Goal: Task Accomplishment & Management: Use online tool/utility

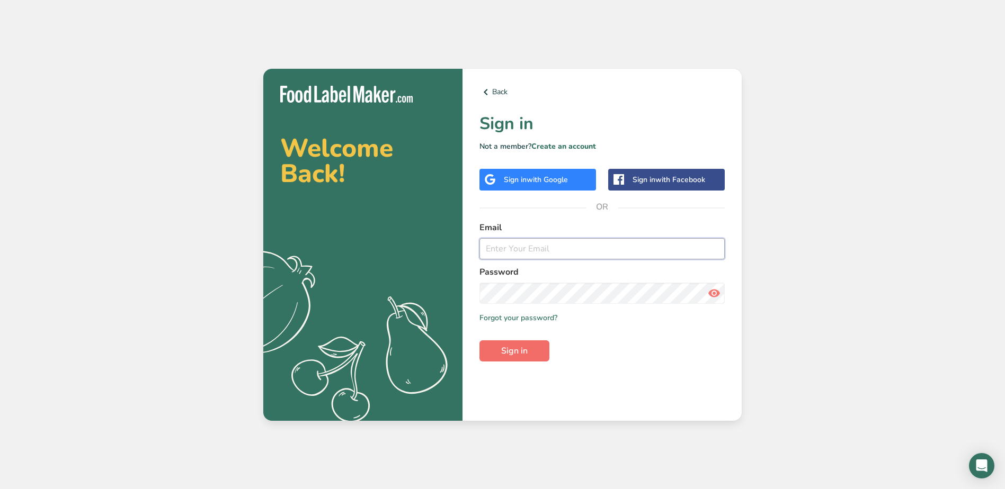
type input "[EMAIL_ADDRESS][DOMAIN_NAME]"
click at [528, 351] on button "Sign in" at bounding box center [514, 351] width 70 height 21
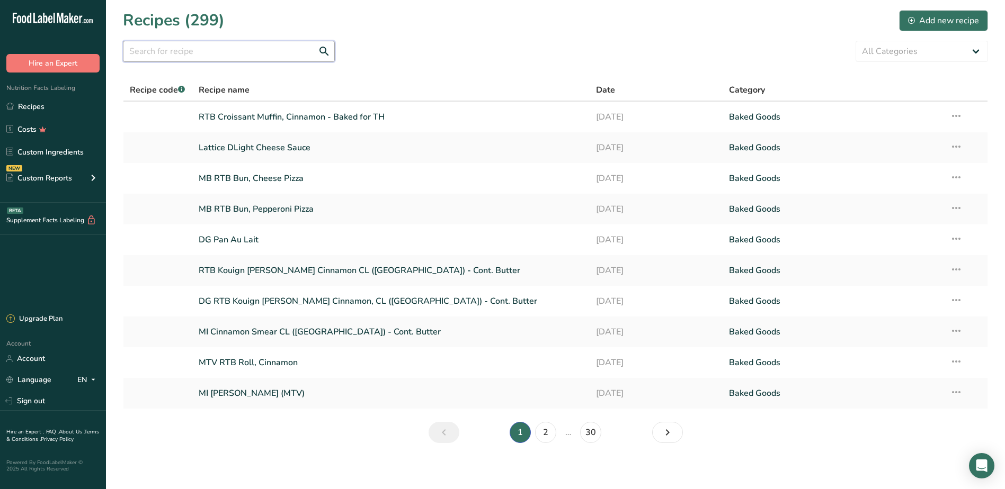
click at [208, 50] on input "text" at bounding box center [229, 51] width 212 height 21
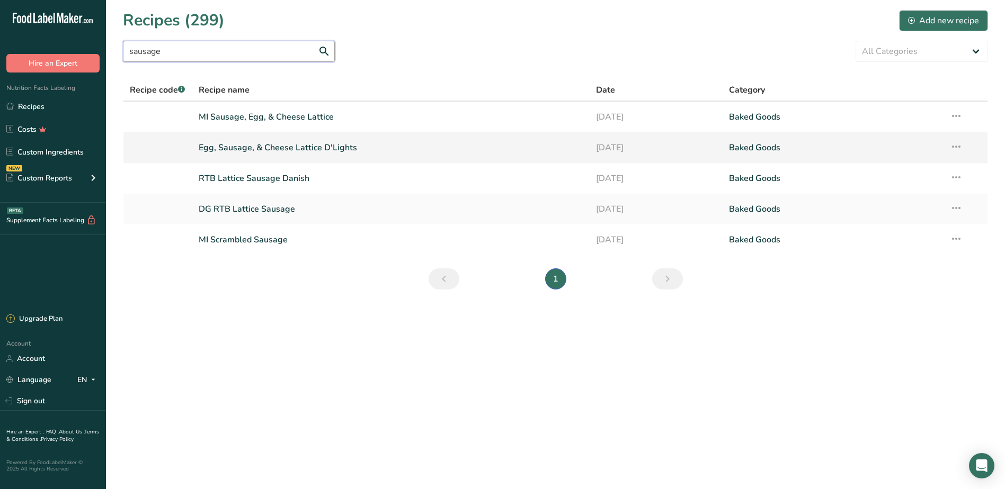
type input "sausage"
click at [248, 145] on link "Egg, Sausage, & Cheese Lattice D'Lights" at bounding box center [391, 148] width 385 height 22
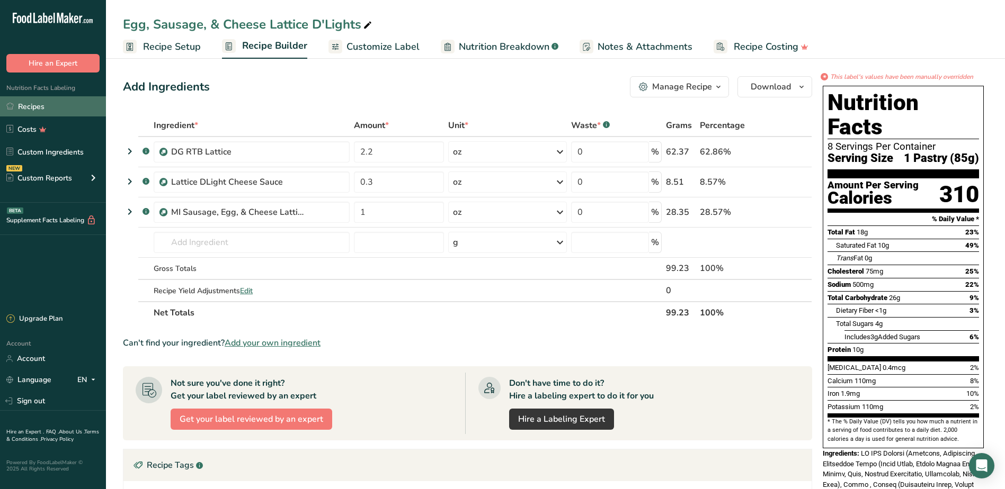
click at [41, 107] on link "Recipes" at bounding box center [53, 106] width 106 height 20
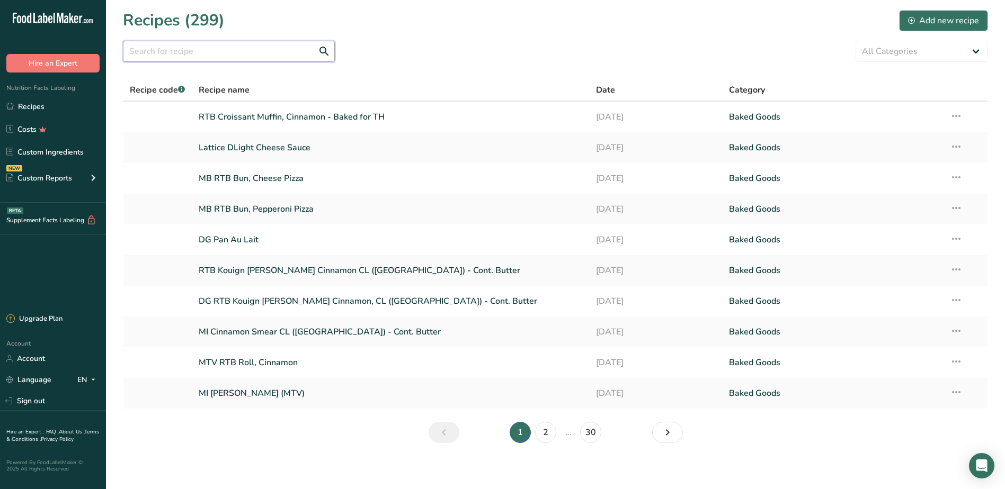
click at [252, 58] on input "text" at bounding box center [229, 51] width 212 height 21
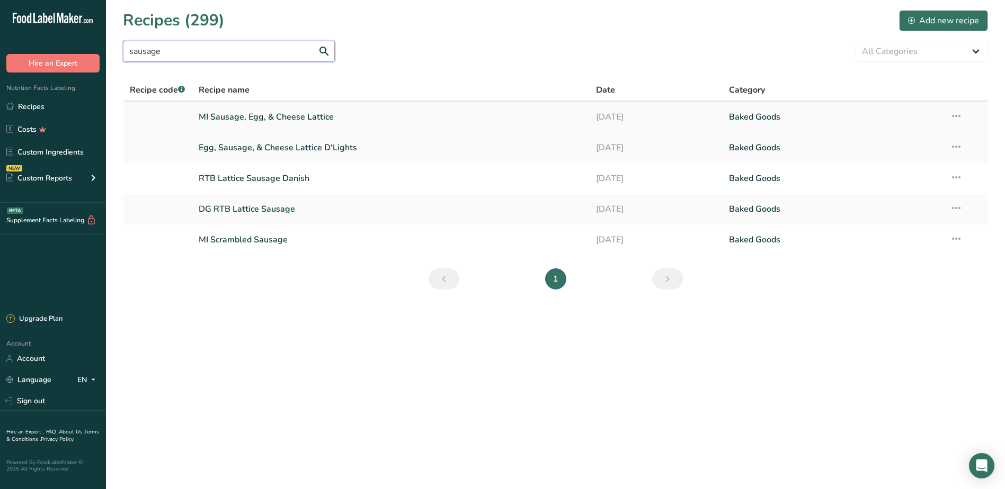
type input "sausage"
click at [261, 119] on link "MI Sausage, Egg, & Cheese Lattice" at bounding box center [391, 117] width 385 height 22
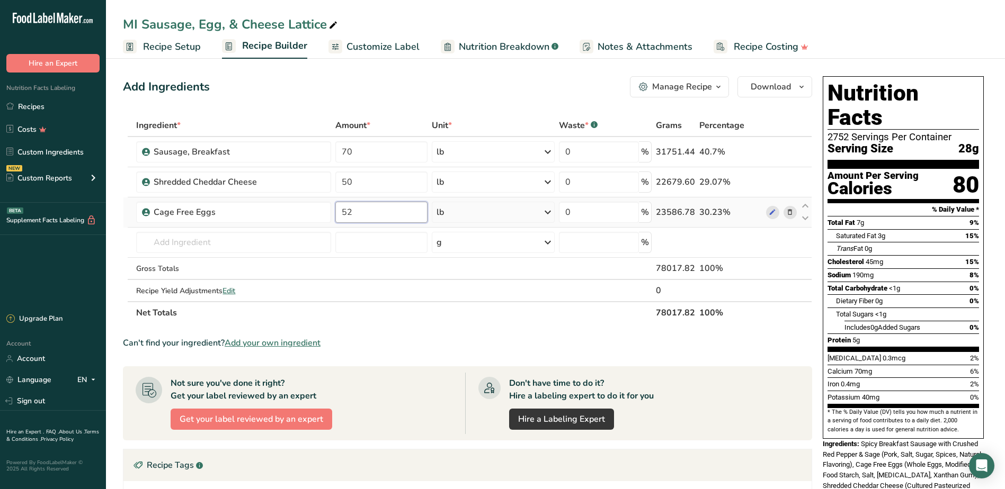
click at [354, 213] on input "52" at bounding box center [381, 212] width 93 height 21
type input "5"
type input "43"
click at [375, 173] on div "Ingredient * Amount * Unit * Waste * .a-a{fill:#347362;}.b-a{fill:#fff;} Grams …" at bounding box center [467, 219] width 689 height 210
type input "5"
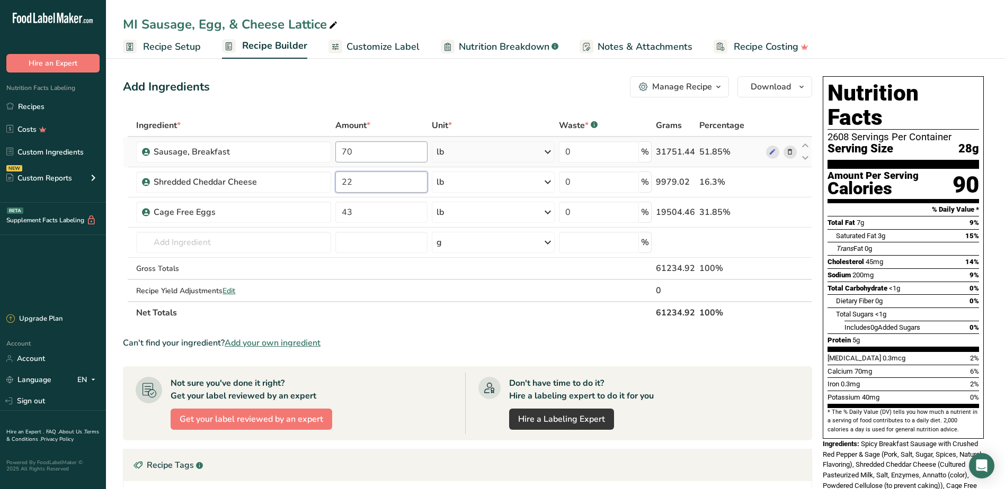
type input "22"
click at [359, 155] on div "Ingredient * Amount * Unit * Waste * .a-a{fill:#347362;}.b-a{fill:#fff;} Grams …" at bounding box center [467, 219] width 689 height 210
type input "7"
type input "35"
click at [383, 269] on div "Ingredient * Amount * Unit * Waste * .a-a{fill:#347362;}.b-a{fill:#fff;} Grams …" at bounding box center [467, 219] width 689 height 210
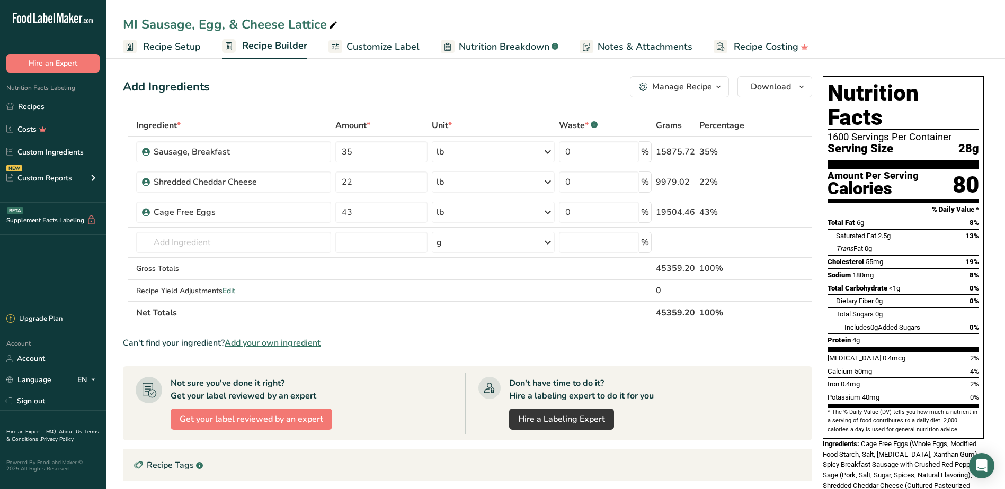
click at [461, 89] on div "Add Ingredients Manage Recipe Delete Recipe Duplicate Recipe Scale Recipe Save …" at bounding box center [467, 86] width 689 height 21
click at [55, 111] on link "Recipes" at bounding box center [53, 106] width 106 height 20
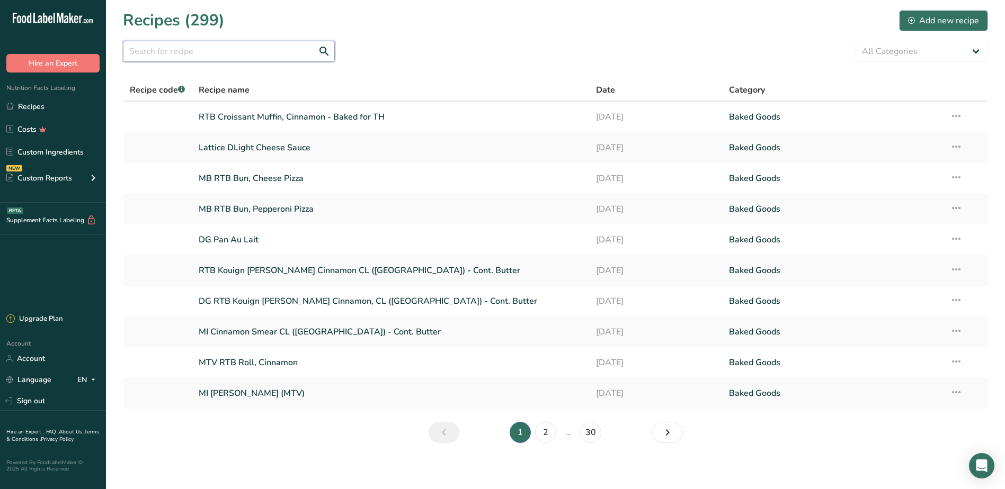
drag, startPoint x: 201, startPoint y: 53, endPoint x: 207, endPoint y: 56, distance: 6.4
click at [202, 55] on input "text" at bounding box center [229, 51] width 212 height 21
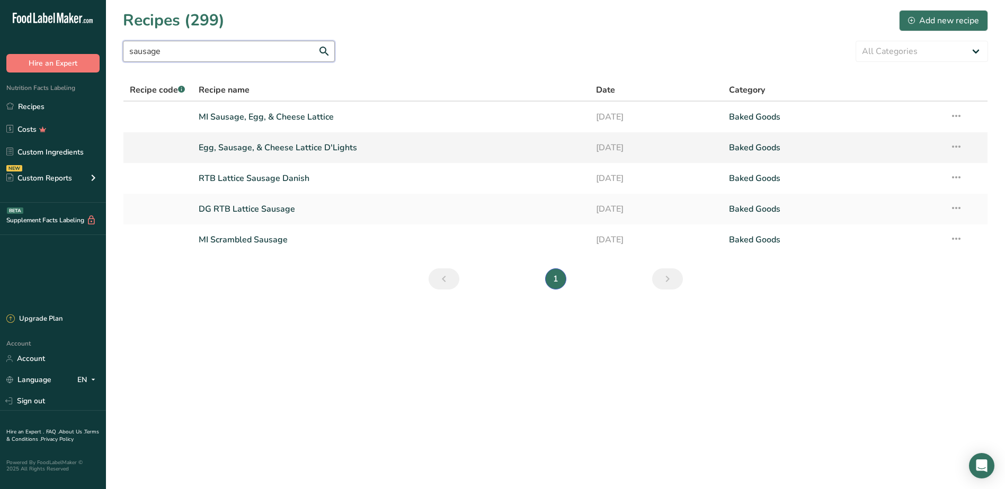
type input "sausage"
click at [228, 148] on link "Egg, Sausage, & Cheese Lattice D'Lights" at bounding box center [391, 148] width 385 height 22
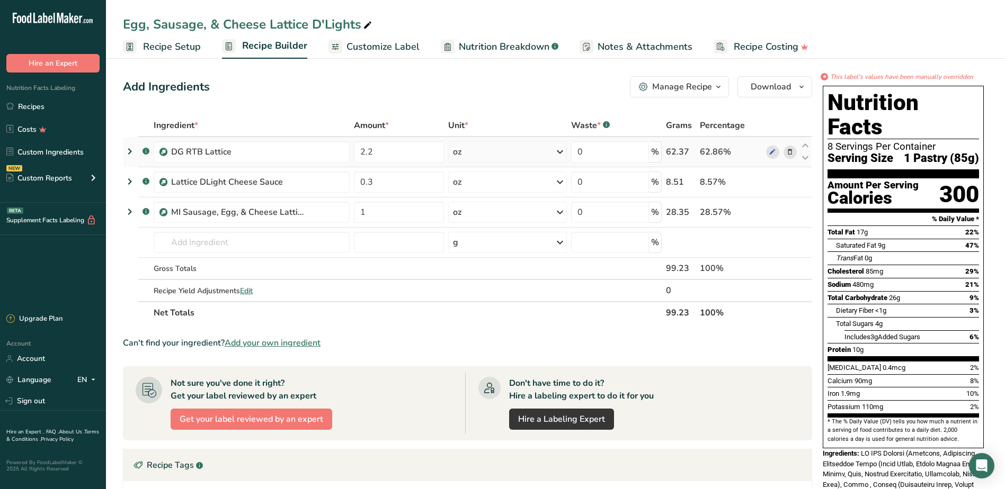
click at [128, 153] on icon at bounding box center [129, 151] width 13 height 19
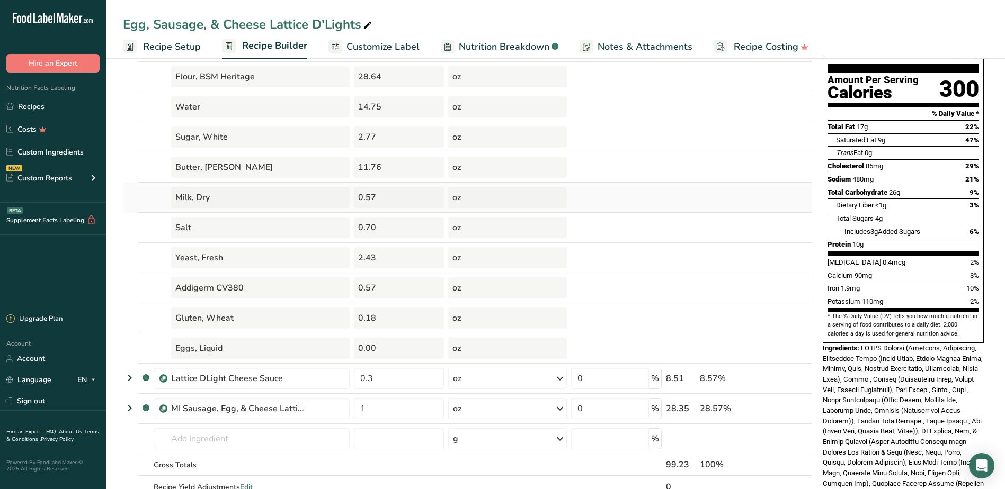
scroll to position [106, 0]
click at [158, 46] on span "Recipe Setup" at bounding box center [172, 47] width 58 height 14
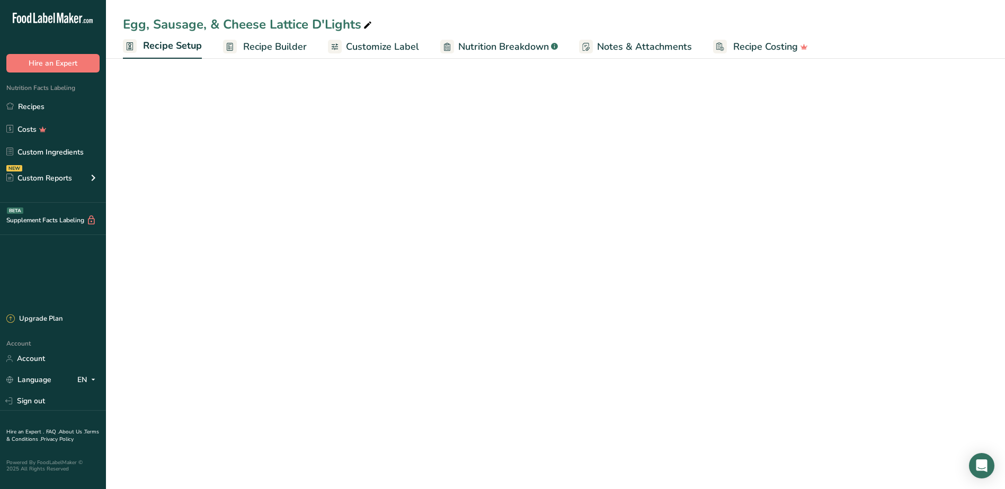
select select "5"
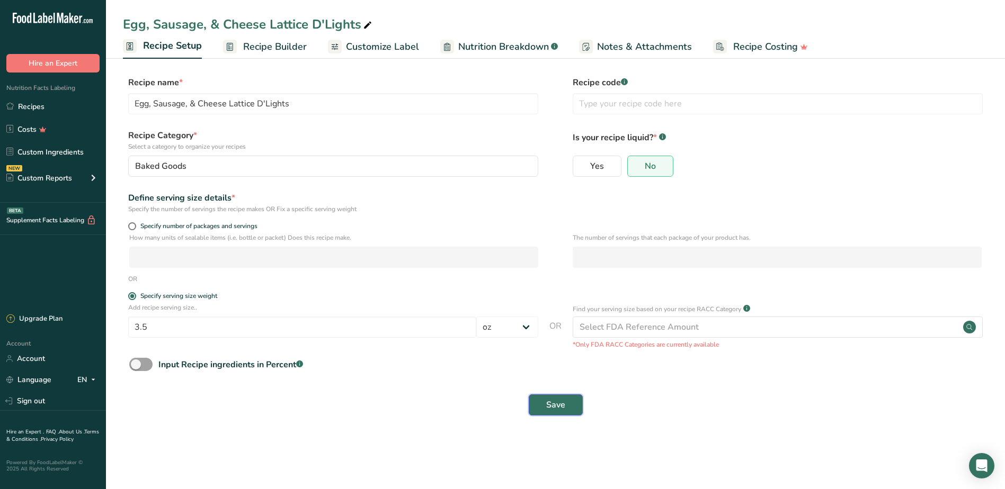
click at [546, 400] on span "Save" at bounding box center [555, 405] width 19 height 13
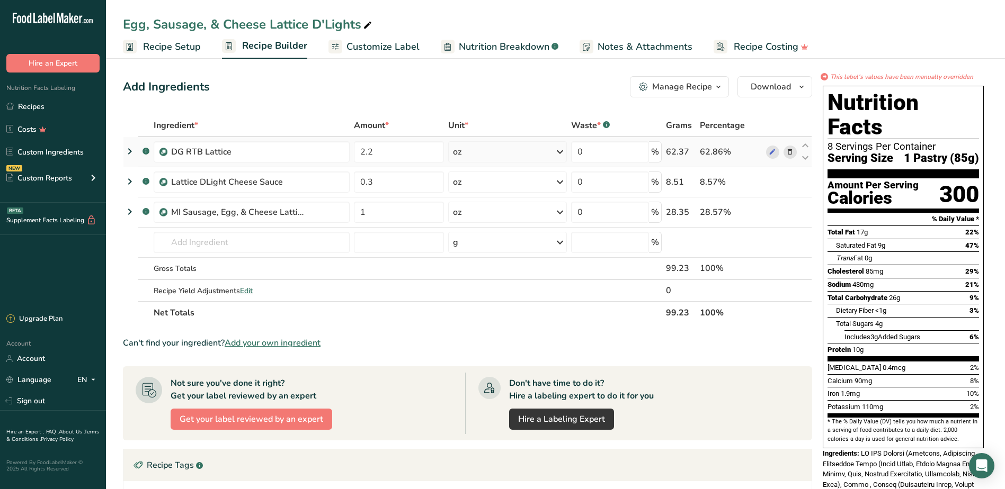
click at [126, 148] on icon at bounding box center [129, 151] width 13 height 19
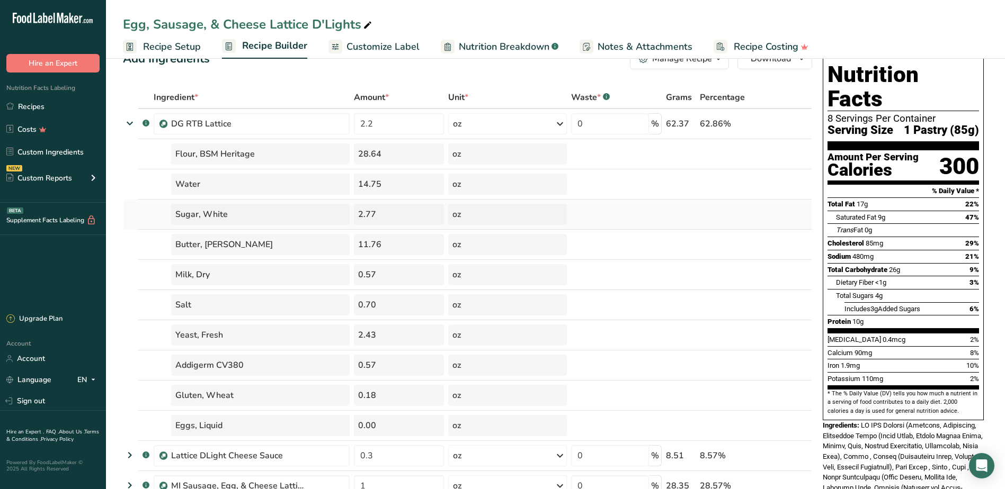
scroll to position [53, 0]
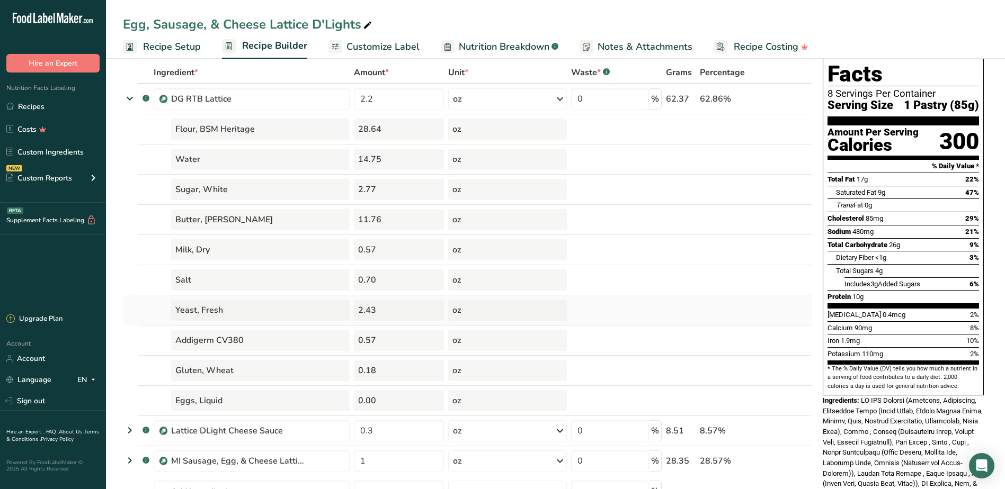
click at [195, 313] on div "Yeast, Fresh" at bounding box center [260, 310] width 178 height 21
drag, startPoint x: 195, startPoint y: 313, endPoint x: 177, endPoint y: 315, distance: 18.1
click at [177, 315] on div "Yeast, Fresh" at bounding box center [260, 310] width 178 height 21
click at [29, 104] on link "Recipes" at bounding box center [53, 106] width 106 height 20
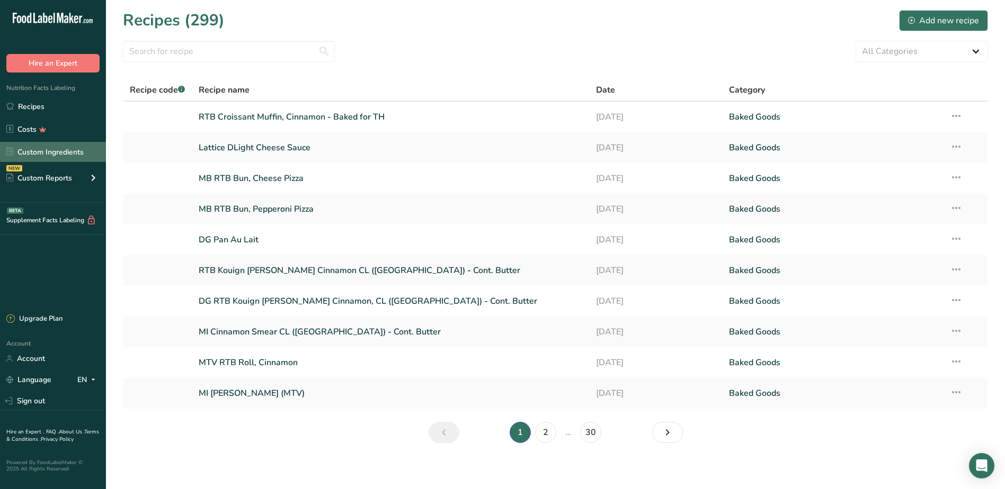
click at [36, 149] on link "Custom Ingredients" at bounding box center [53, 152] width 106 height 20
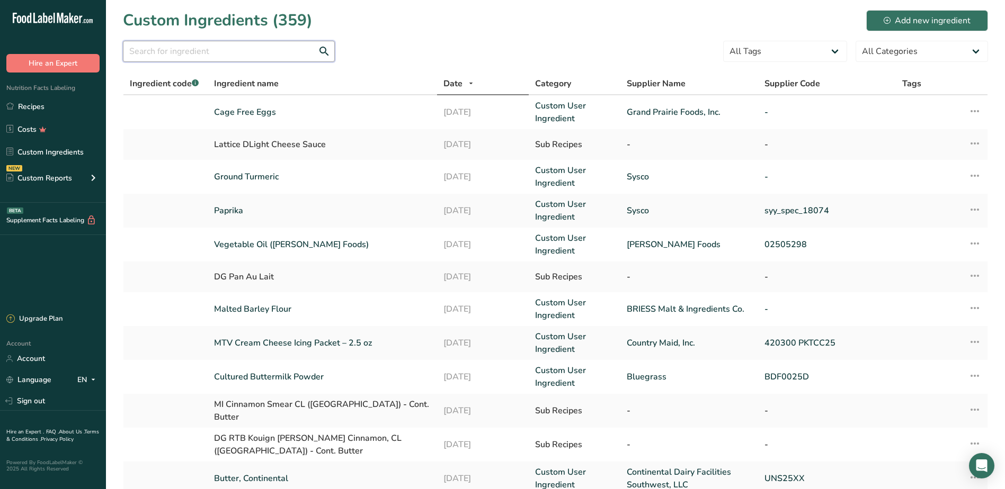
click at [154, 51] on input "text" at bounding box center [229, 51] width 212 height 21
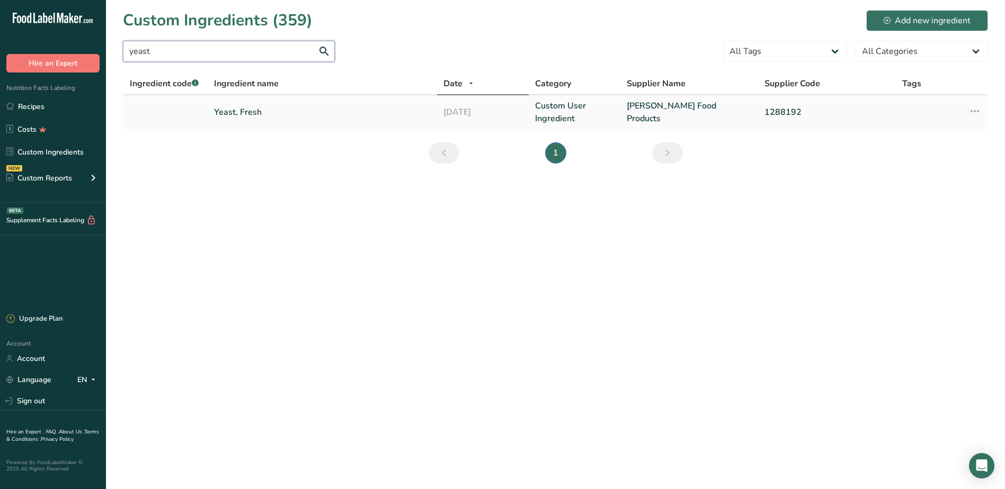
type input "yeast"
click at [251, 108] on link "Yeast, Fresh" at bounding box center [322, 112] width 217 height 13
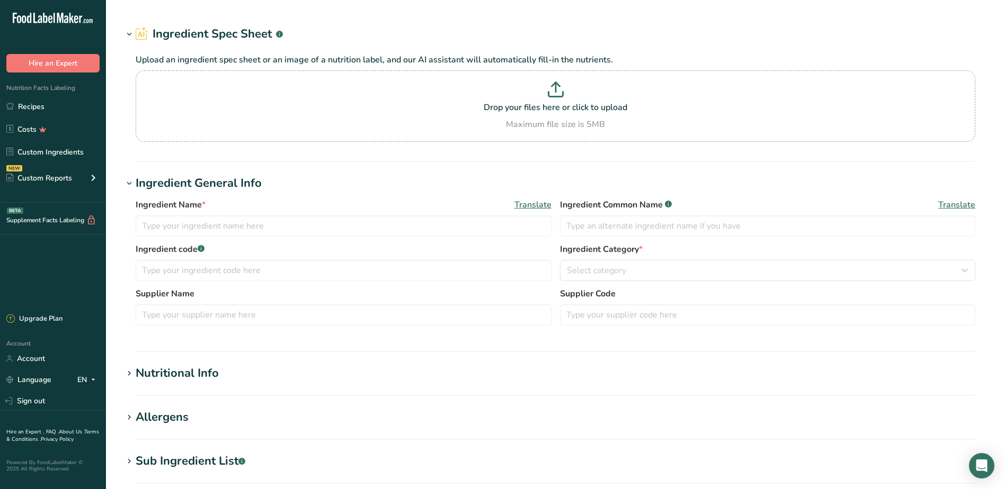
type input "Yeast, Fresh"
type input "Yeast"
type input "[PERSON_NAME] Food Products"
type input "1288192"
type input "100"
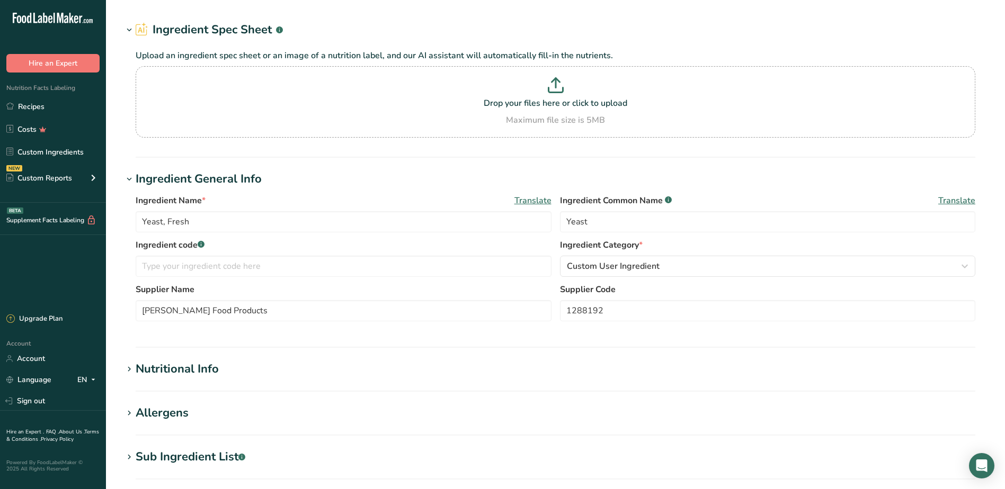
scroll to position [53, 0]
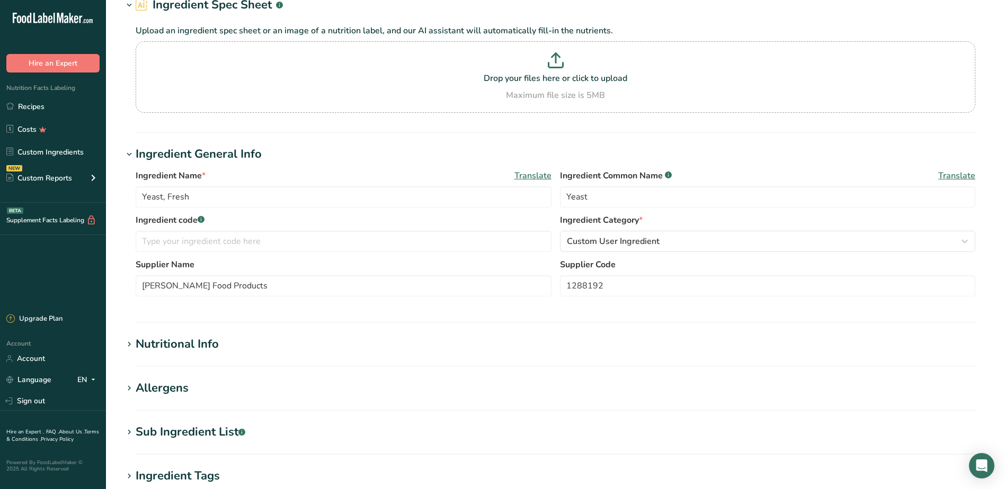
click at [134, 346] on span at bounding box center [129, 344] width 13 height 13
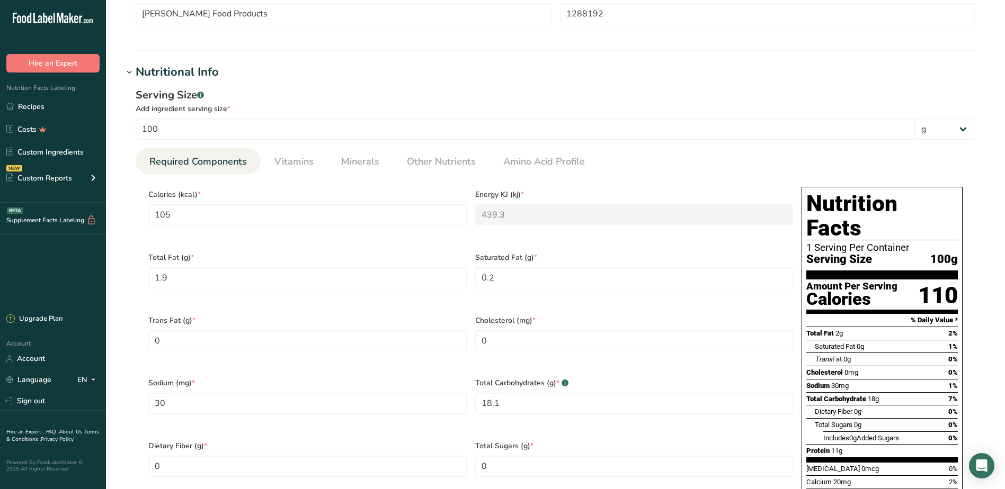
scroll to position [477, 0]
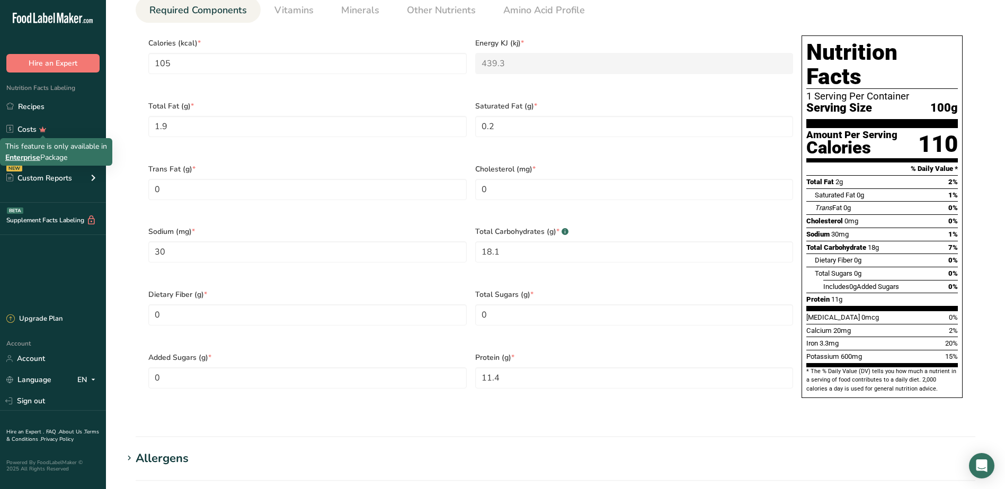
click at [48, 146] on div "This feature is only available in Enterprise Package" at bounding box center [56, 152] width 102 height 22
click at [87, 148] on link "Custom Ingredients" at bounding box center [53, 152] width 106 height 20
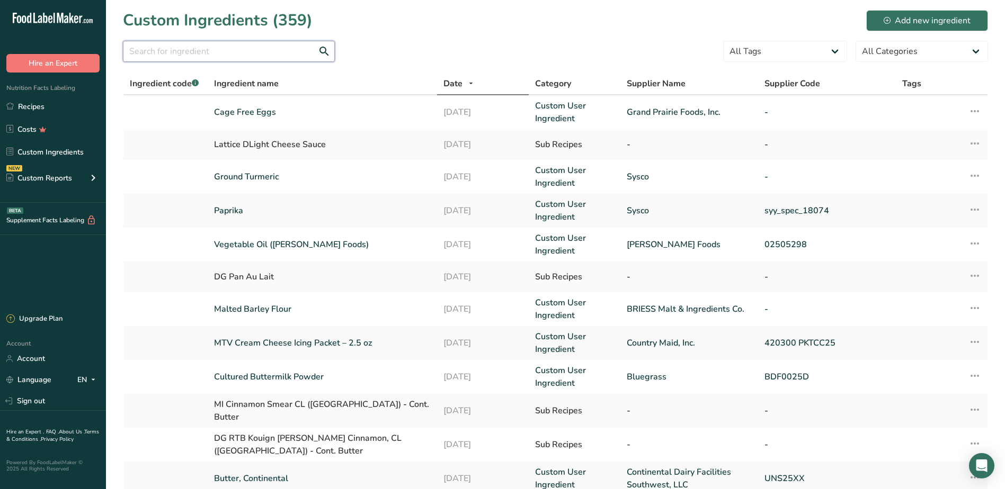
click at [174, 53] on input "text" at bounding box center [229, 51] width 212 height 21
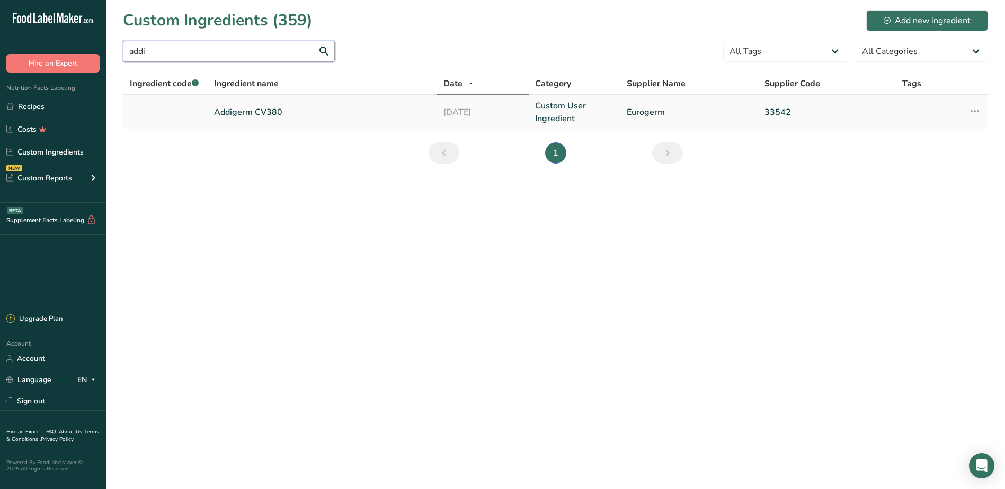
type input "addi"
click at [227, 113] on link "Addigerm CV380" at bounding box center [322, 112] width 217 height 13
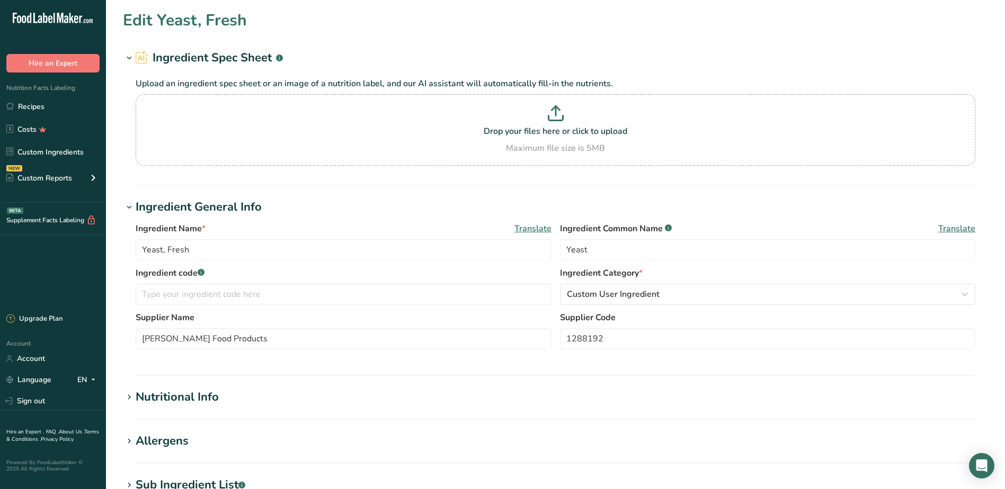
type input "Addigerm CV380"
type input "Dough Conditioner"
type input "Eurogerm"
type input "33542"
type input "371.67"
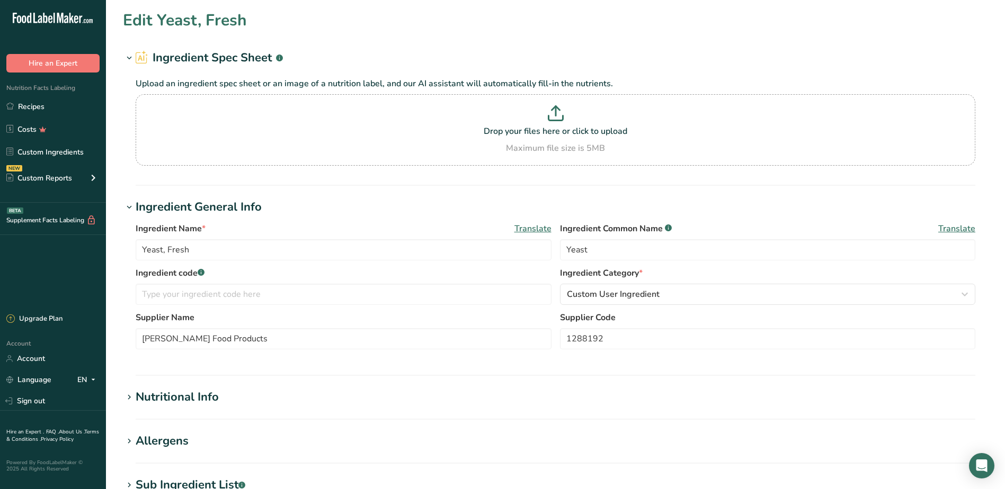
type KJ "1555.1"
type Fat "3.3"
type Fat "0.5"
type Fat "0"
type input "0"
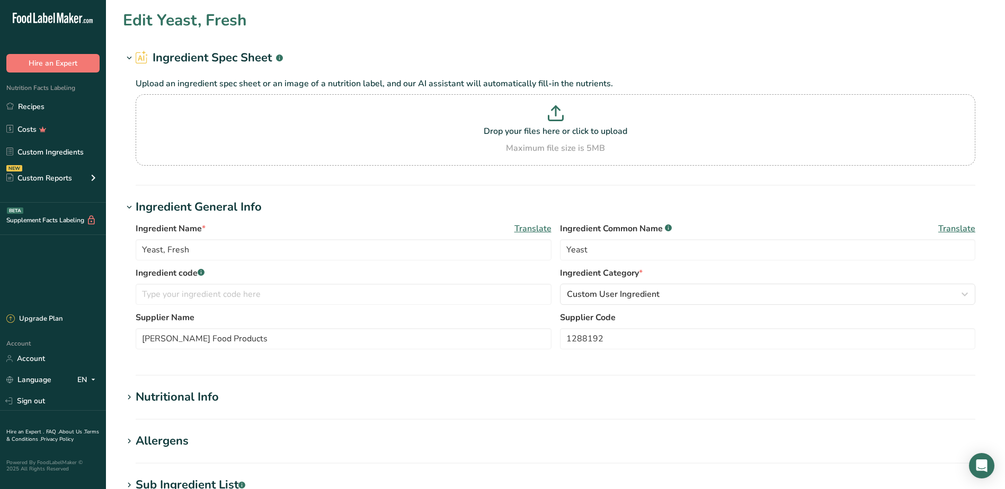
type input "466.66"
type Carbohydrates "18.3"
type Fiber "0"
type Sugars "1.41"
type Sugars "0"
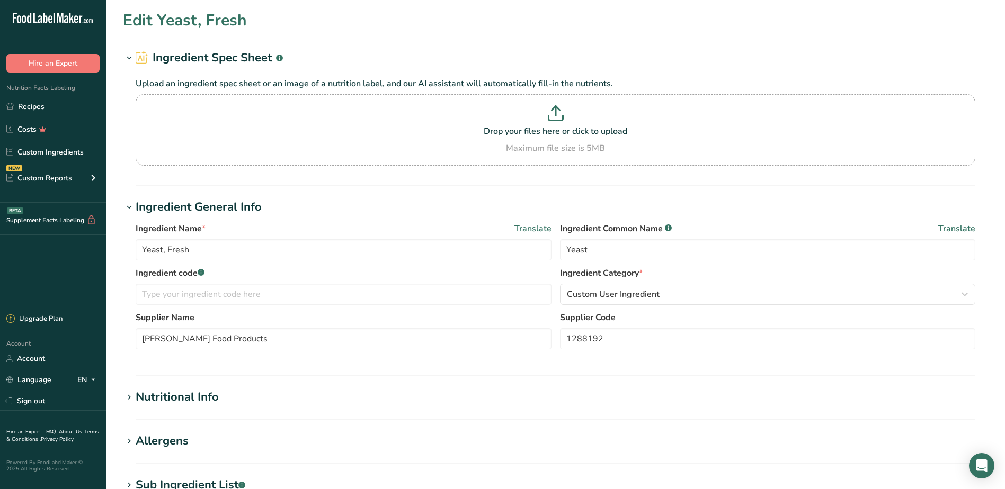
type input "0"
click at [129, 397] on icon at bounding box center [129, 397] width 10 height 15
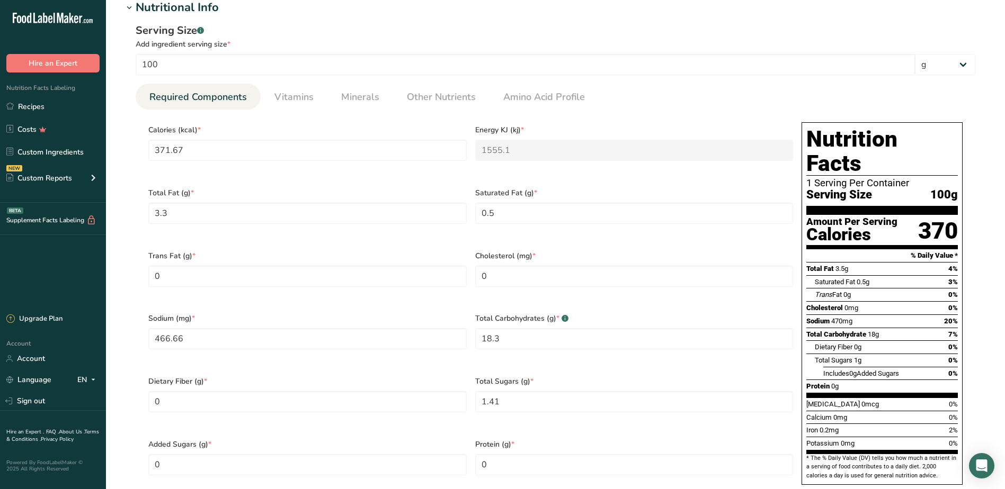
scroll to position [371, 0]
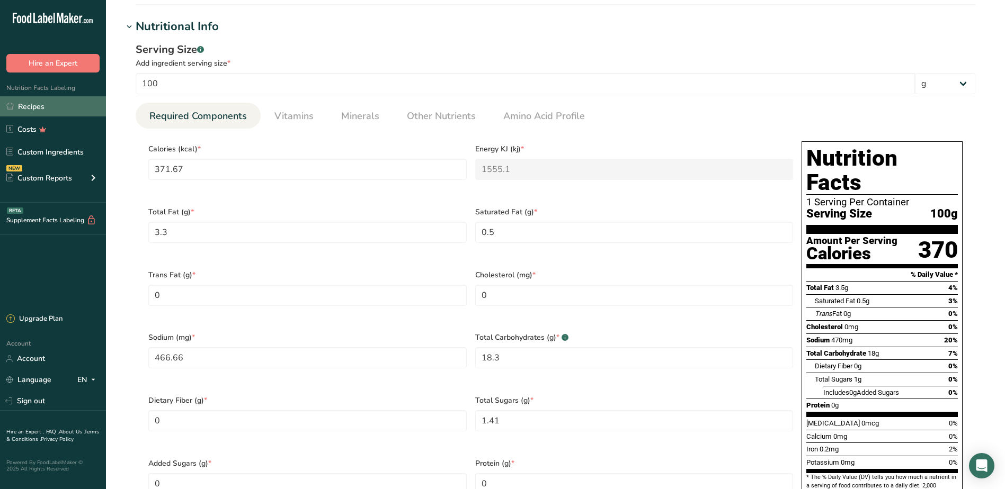
click at [19, 112] on link "Recipes" at bounding box center [53, 106] width 106 height 20
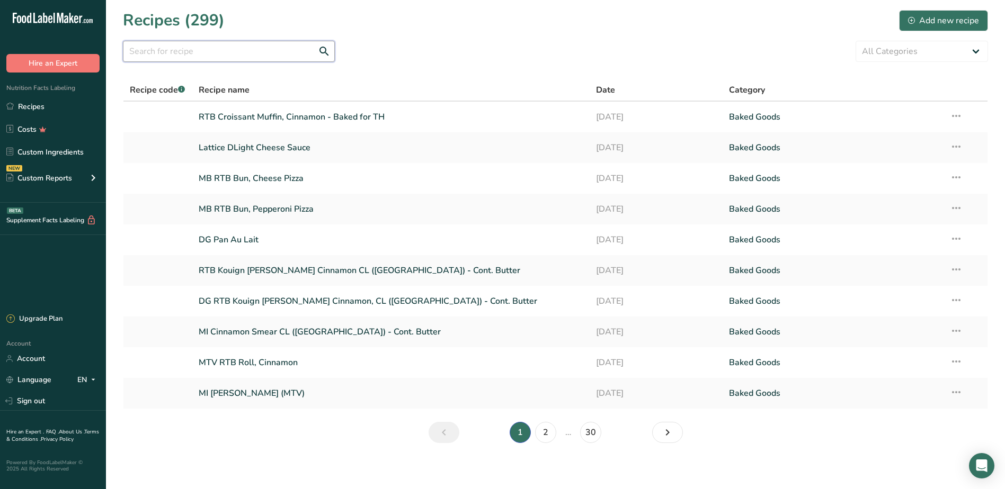
click at [240, 52] on input "text" at bounding box center [229, 51] width 212 height 21
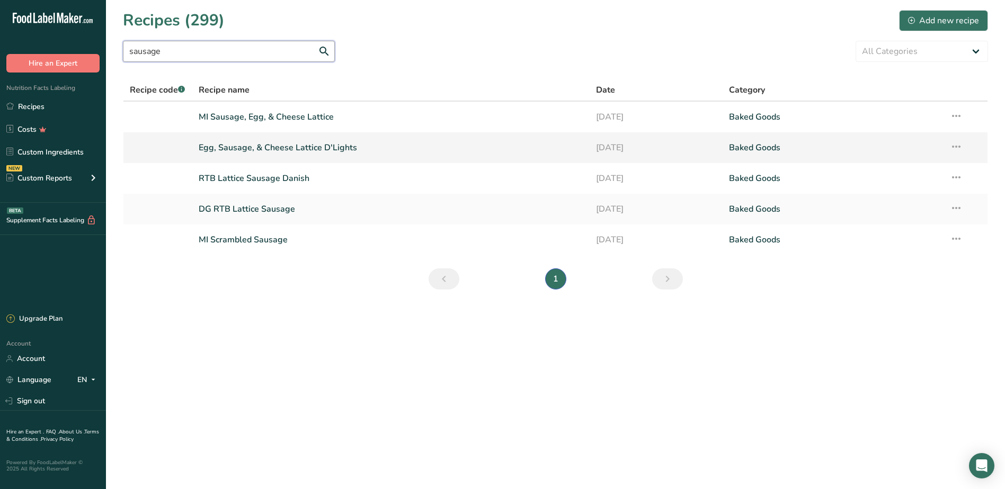
type input "sausage"
click at [243, 150] on link "Egg, Sausage, & Cheese Lattice D'Lights" at bounding box center [391, 148] width 385 height 22
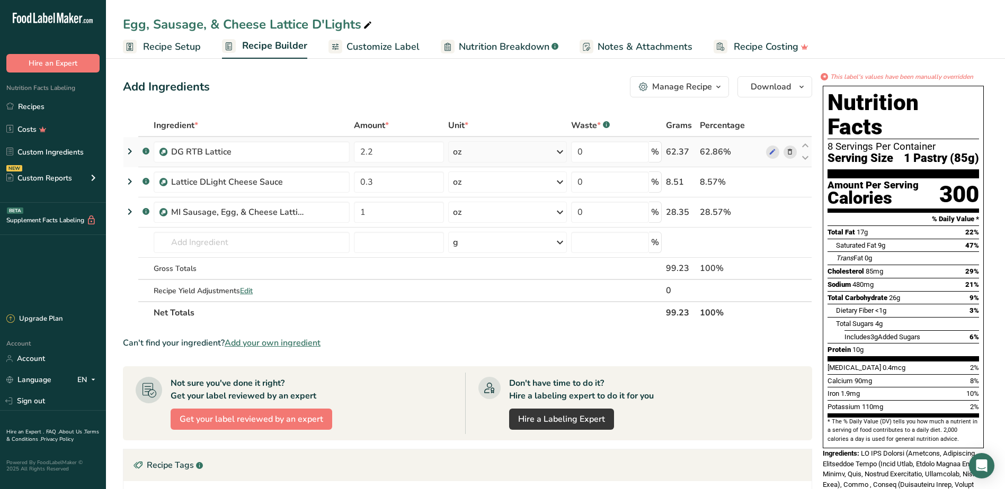
click at [130, 151] on icon at bounding box center [129, 151] width 13 height 19
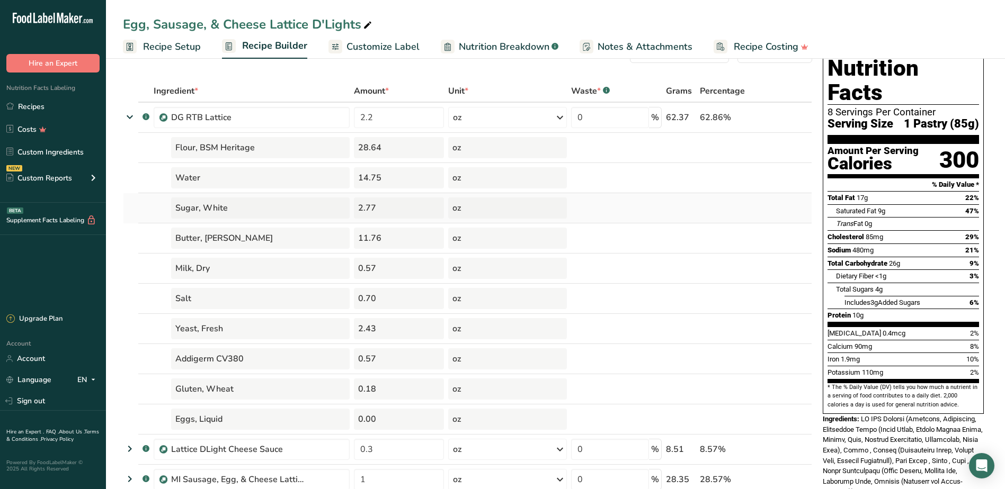
scroll to position [53, 0]
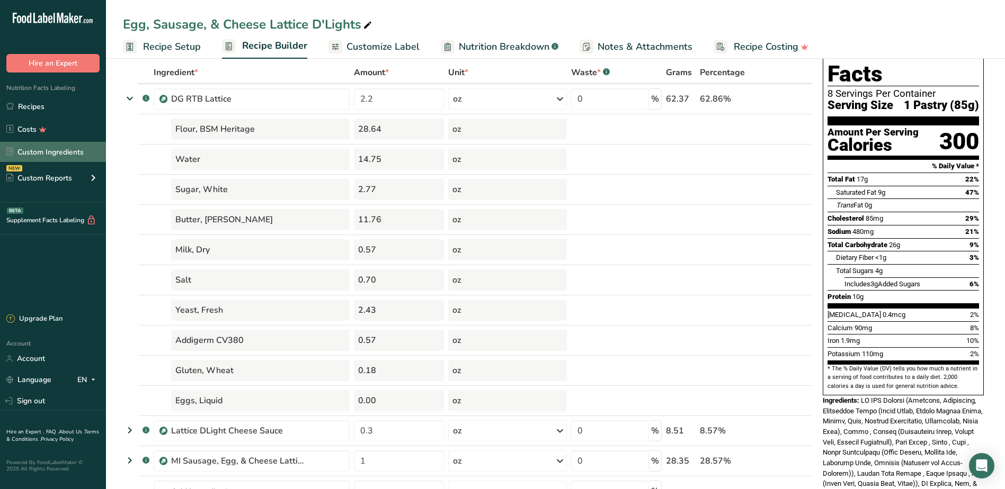
click at [28, 149] on link "Custom Ingredients" at bounding box center [53, 152] width 106 height 20
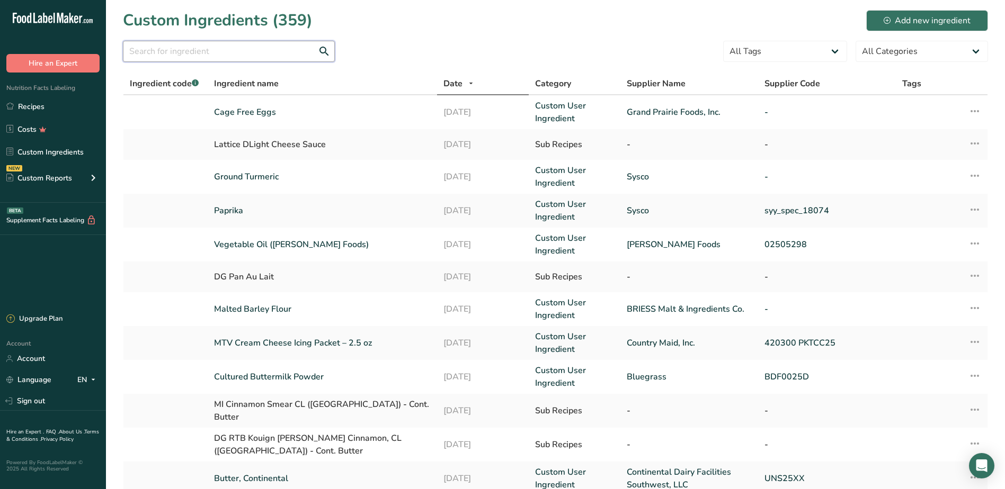
click at [225, 52] on input "text" at bounding box center [229, 51] width 212 height 21
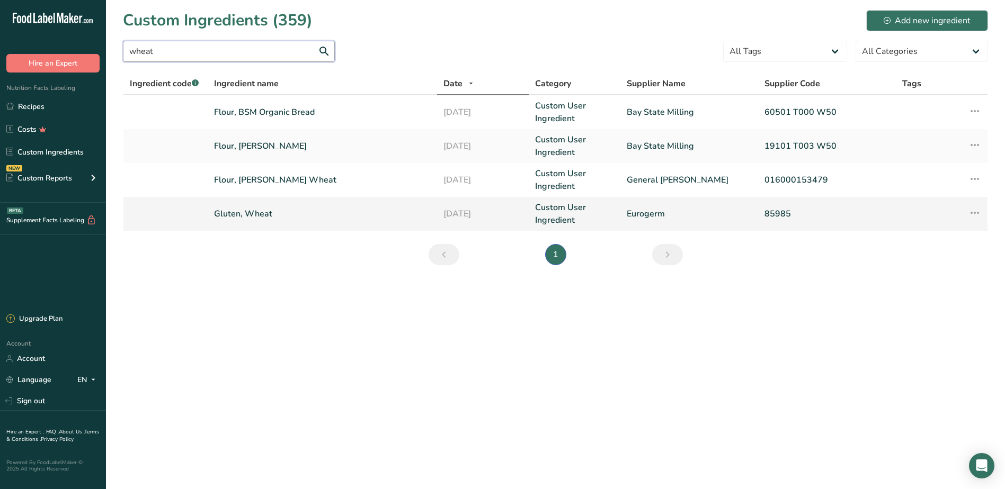
type input "wheat"
click at [234, 217] on link "Gluten, Wheat" at bounding box center [322, 214] width 217 height 13
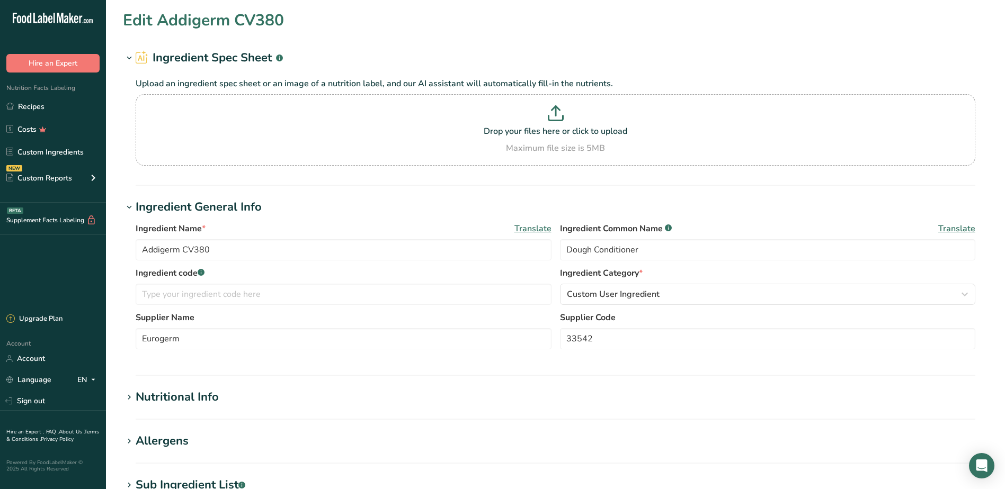
type input "Gluten, Wheat"
type input "Wheat Gluten"
type input "85985"
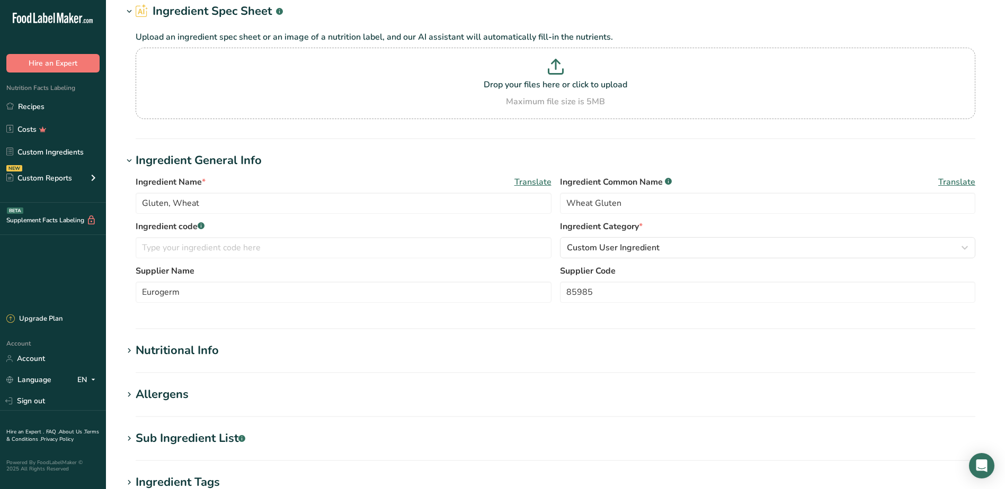
scroll to position [106, 0]
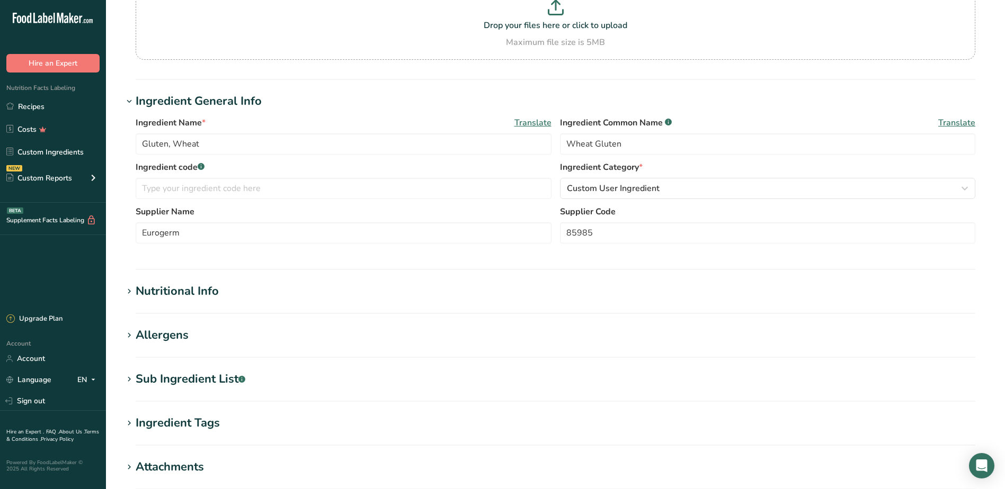
click at [128, 293] on icon at bounding box center [129, 291] width 10 height 15
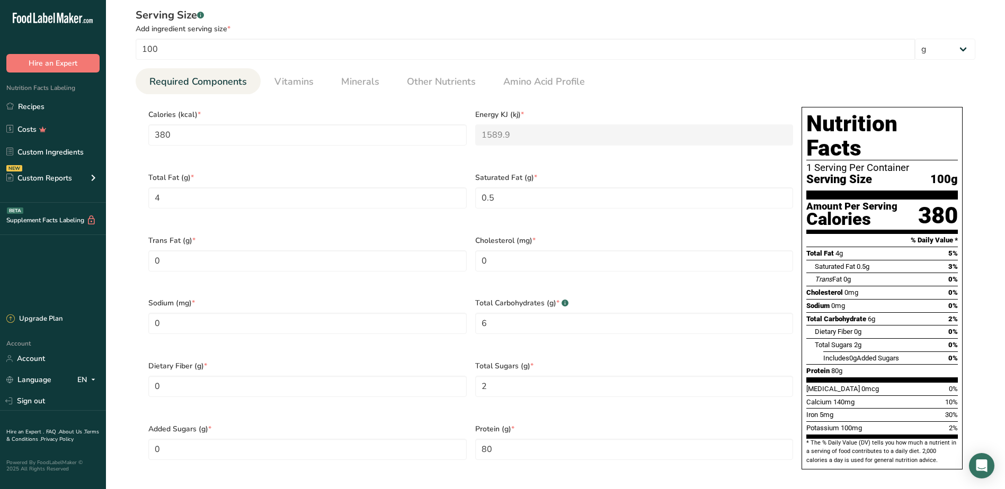
scroll to position [424, 0]
